Goal: Navigation & Orientation: Find specific page/section

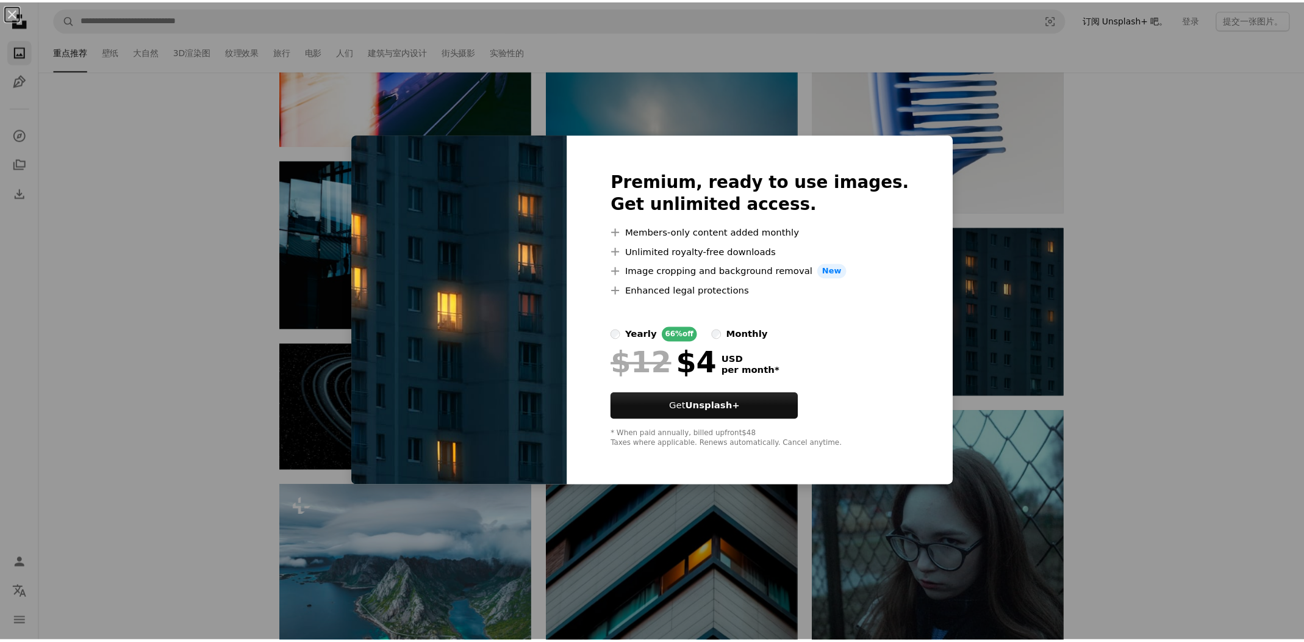
scroll to position [1284, 0]
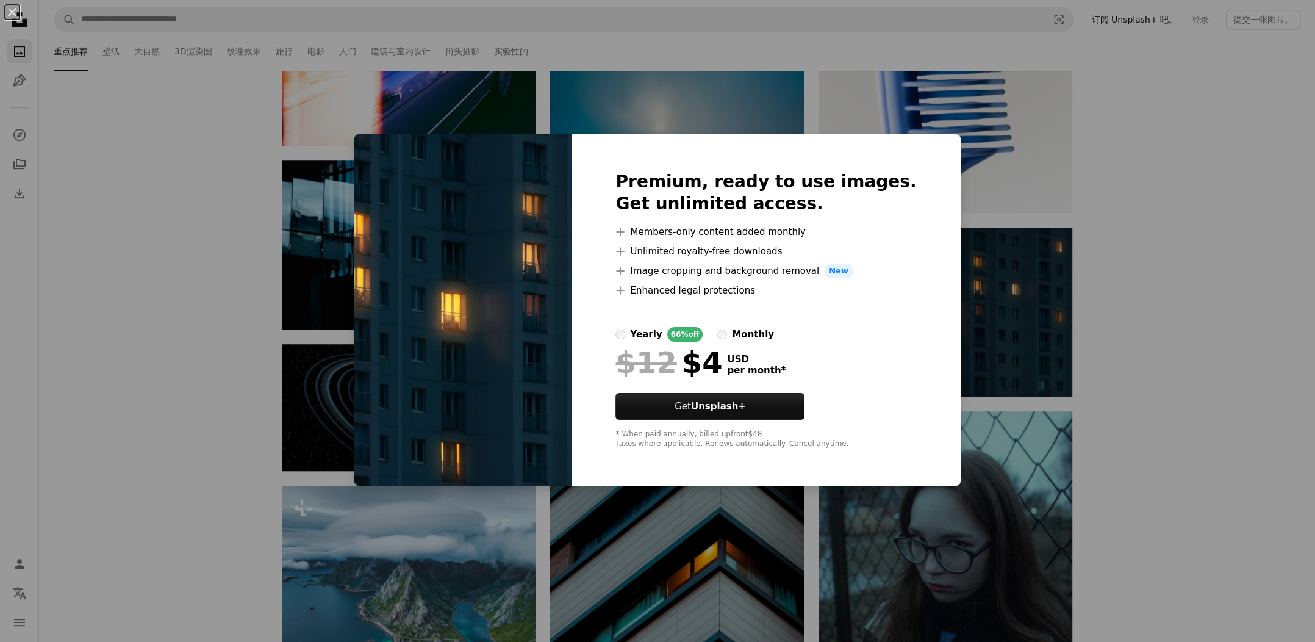
click at [1125, 362] on div "An X shape Premium, ready to use images. Get unlimited access. A plus sign Memb…" at bounding box center [657, 321] width 1315 height 642
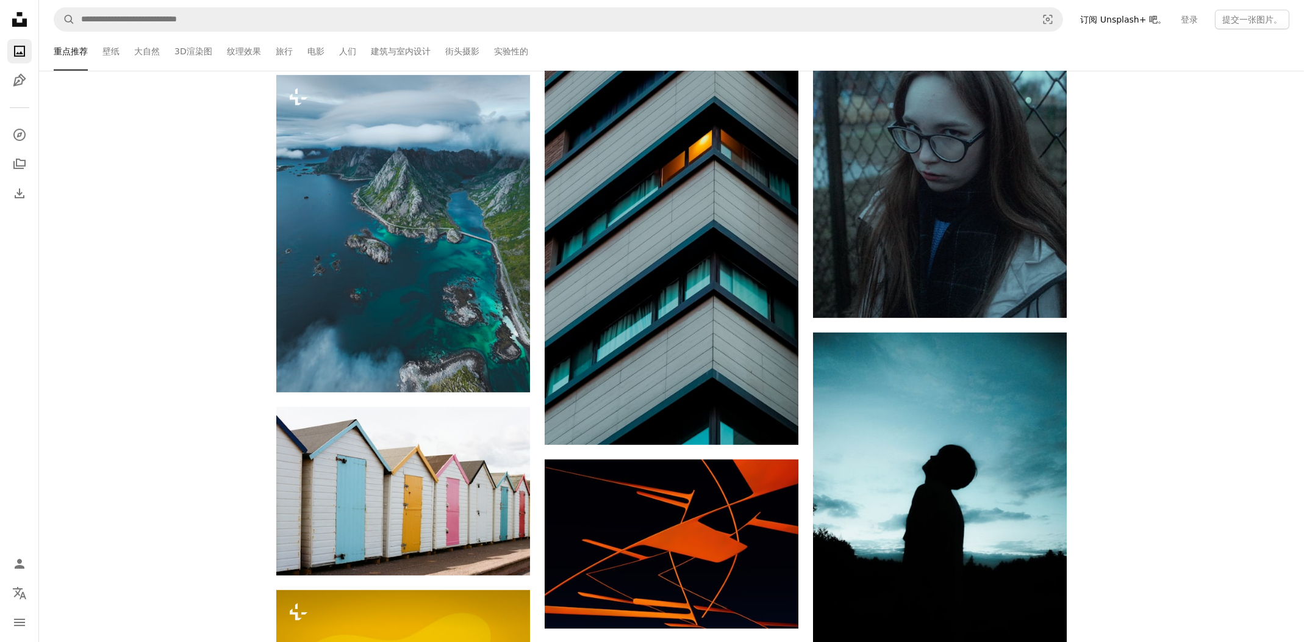
scroll to position [0, 0]
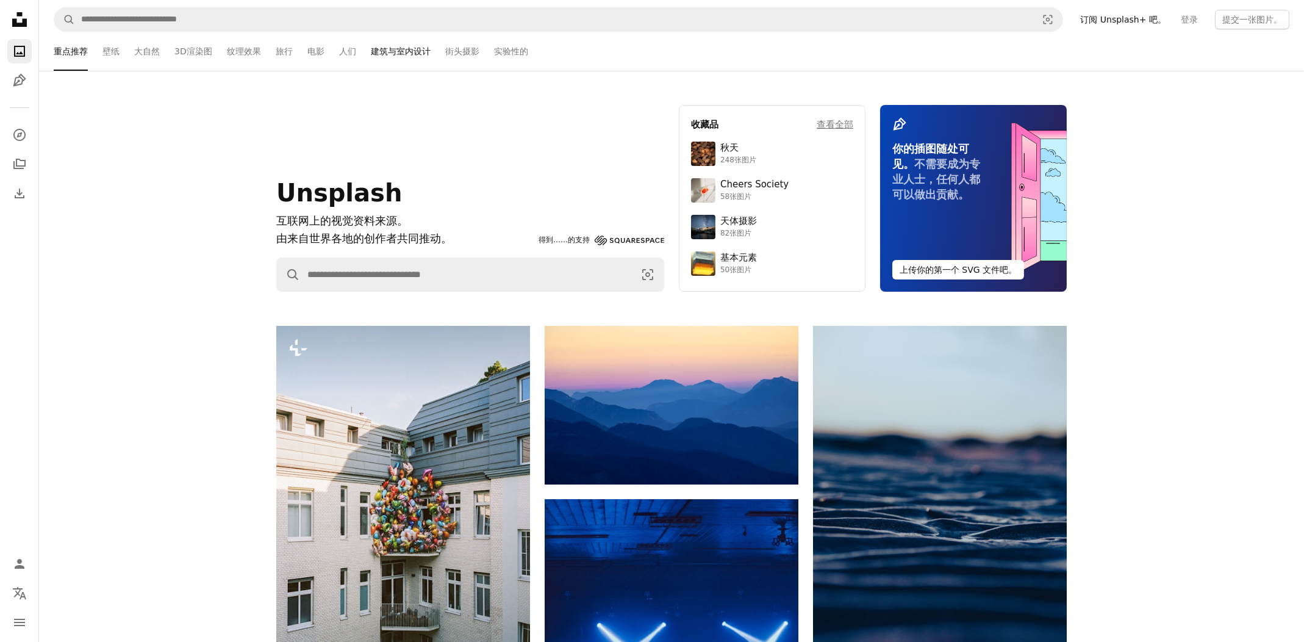
click at [383, 55] on font "建筑与室内设计" at bounding box center [401, 51] width 60 height 13
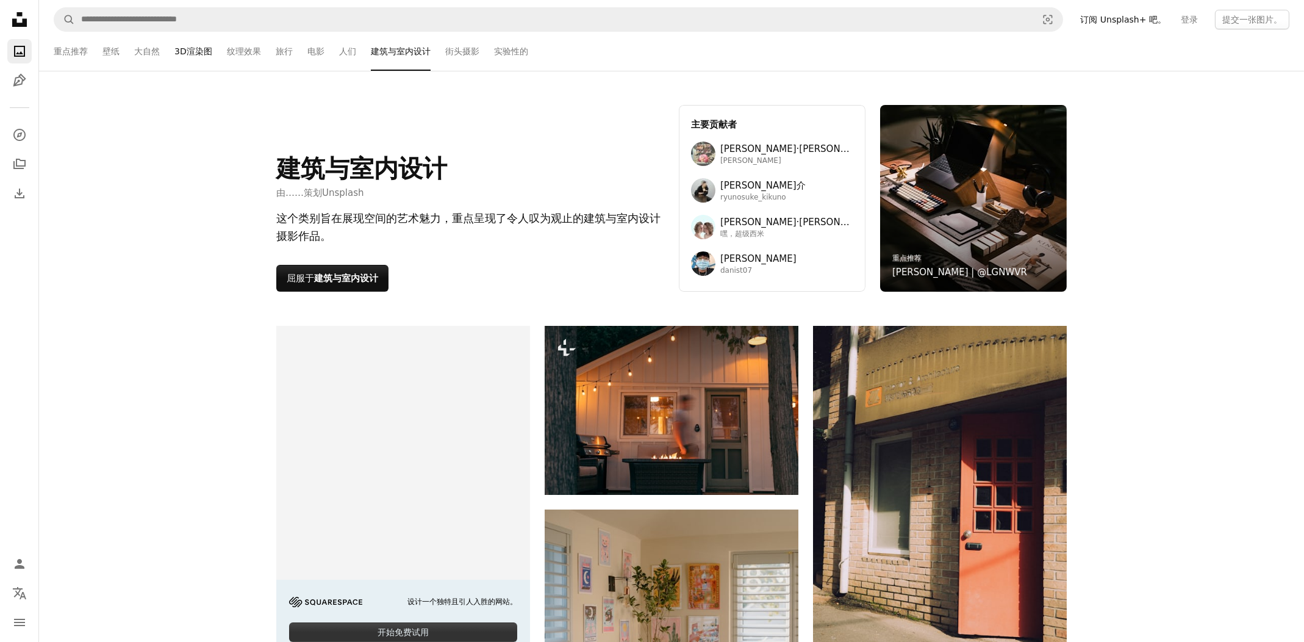
click at [203, 54] on font "3D渲染图" at bounding box center [193, 51] width 38 height 13
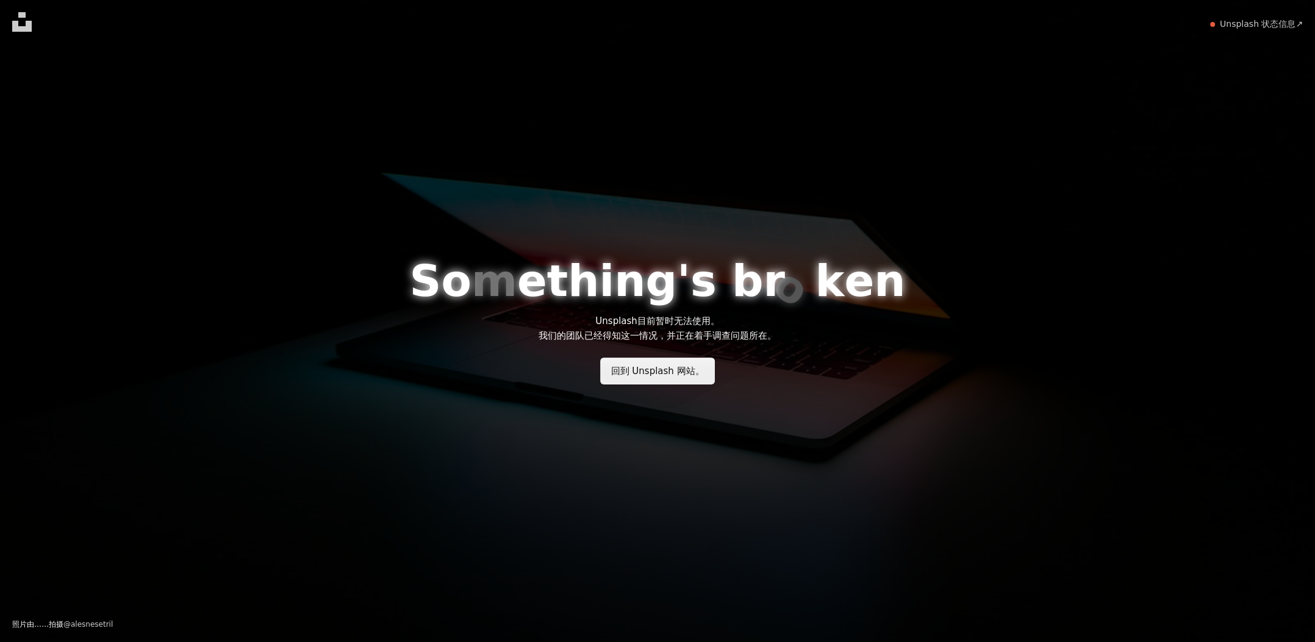
click at [683, 370] on font "回到 Unsplash 网站。" at bounding box center [657, 370] width 93 height 11
